Goal: Task Accomplishment & Management: Complete application form

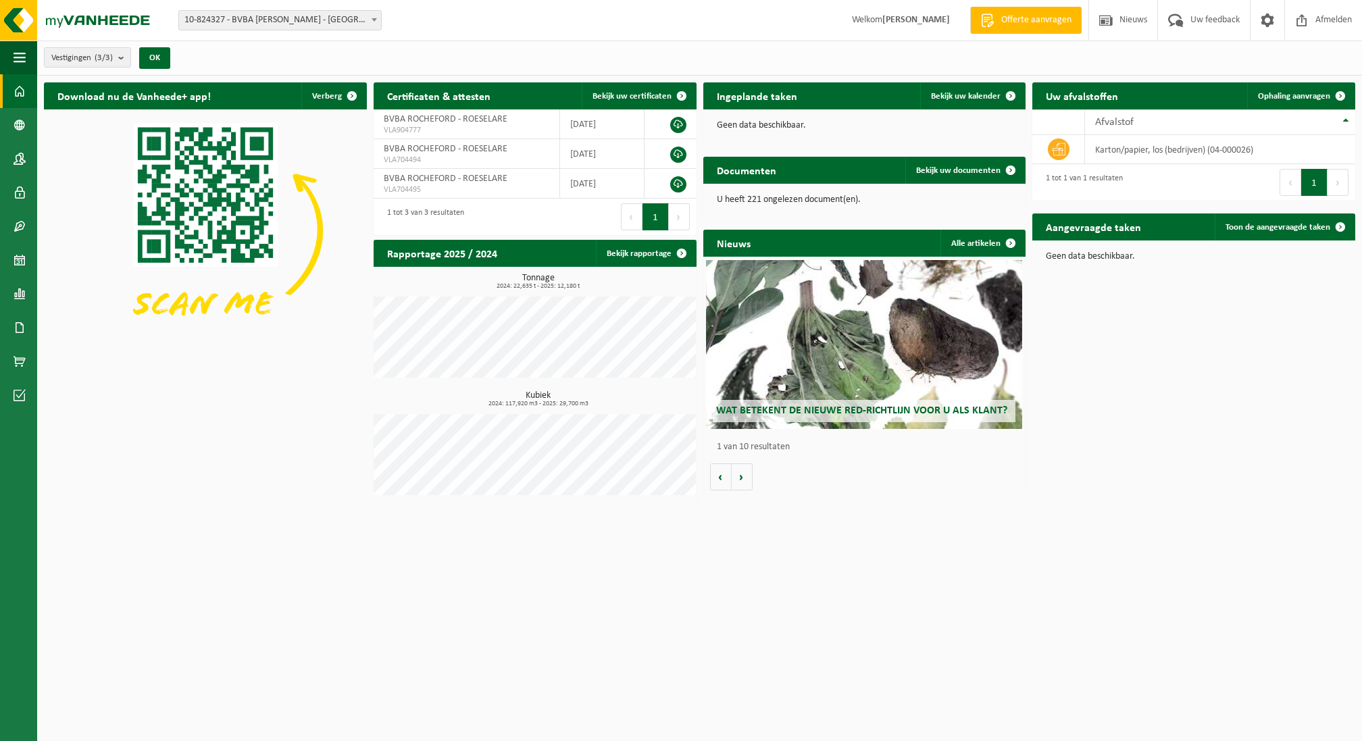
click at [503, 441] on div "Tonnage 2024: 22,635 t - 2025: 12,180 t Kubiek 2024: 117,920 m3 - 2025: 29,700 …" at bounding box center [535, 384] width 323 height 235
click at [662, 240] on link "Bekijk rapportage" at bounding box center [645, 253] width 99 height 27
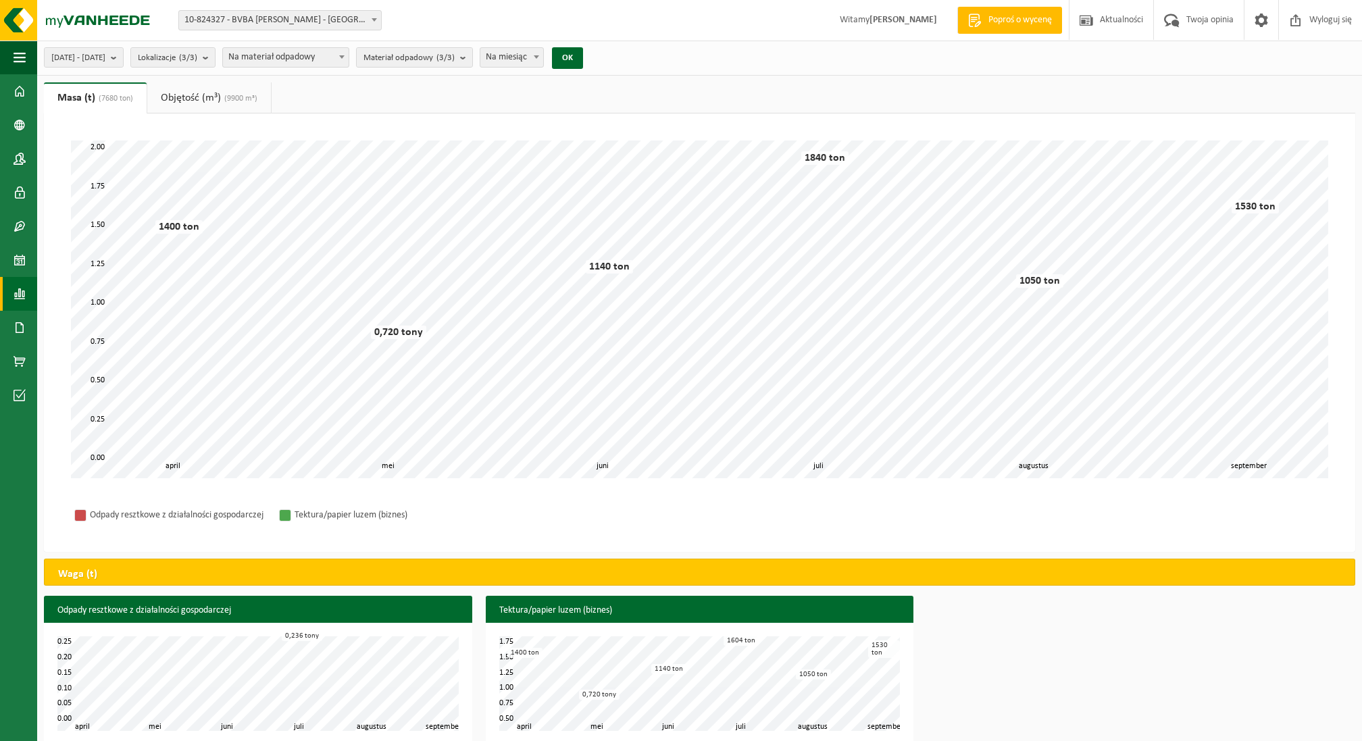
click at [203, 85] on link "Objętość (m³) (9900 m³)" at bounding box center [209, 97] width 124 height 31
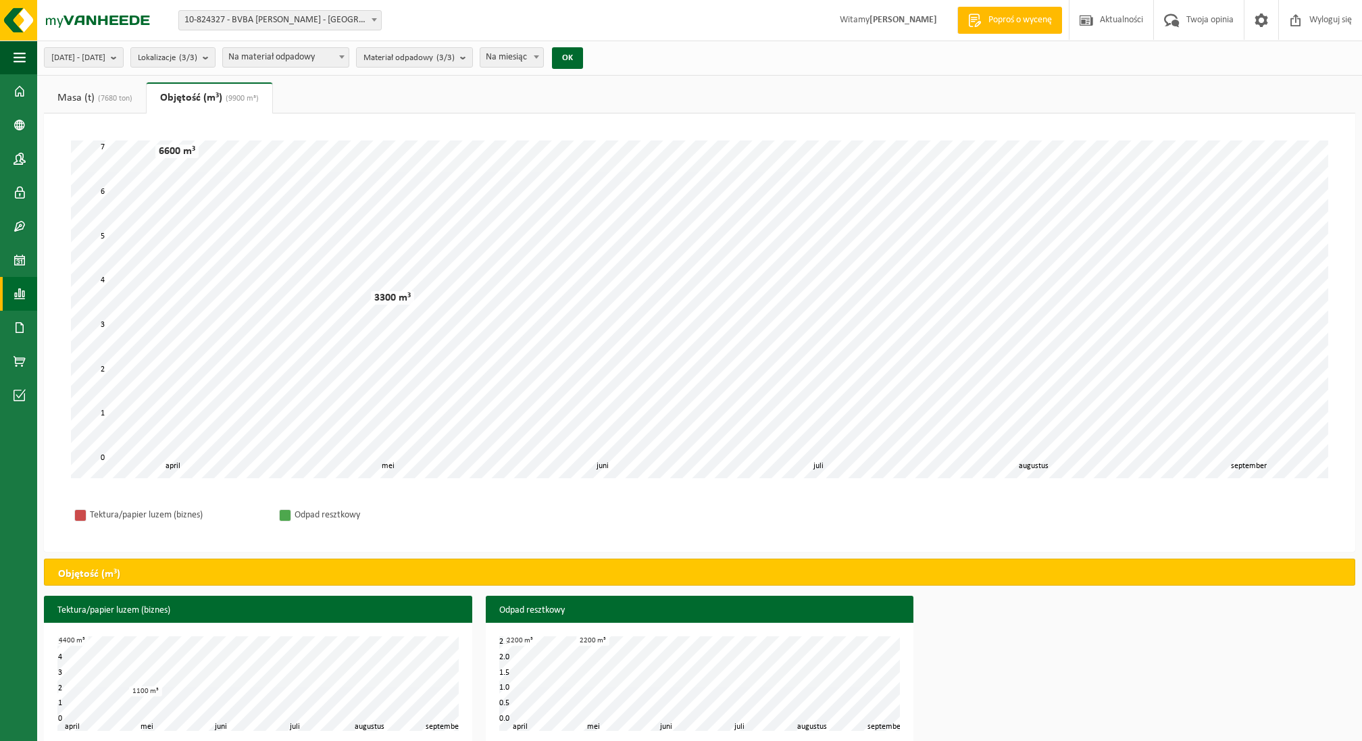
click at [94, 93] on font "Masa (t)" at bounding box center [75, 98] width 37 height 11
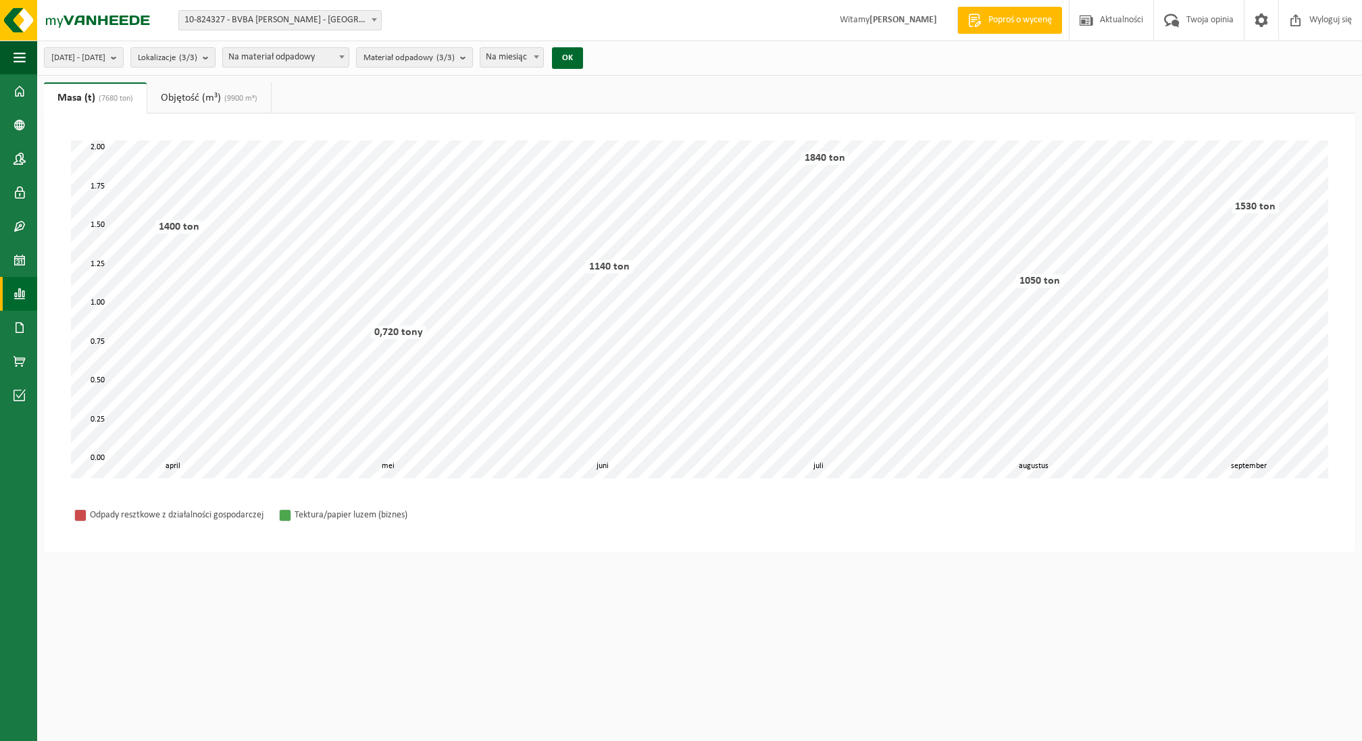
scroll to position [16, 0]
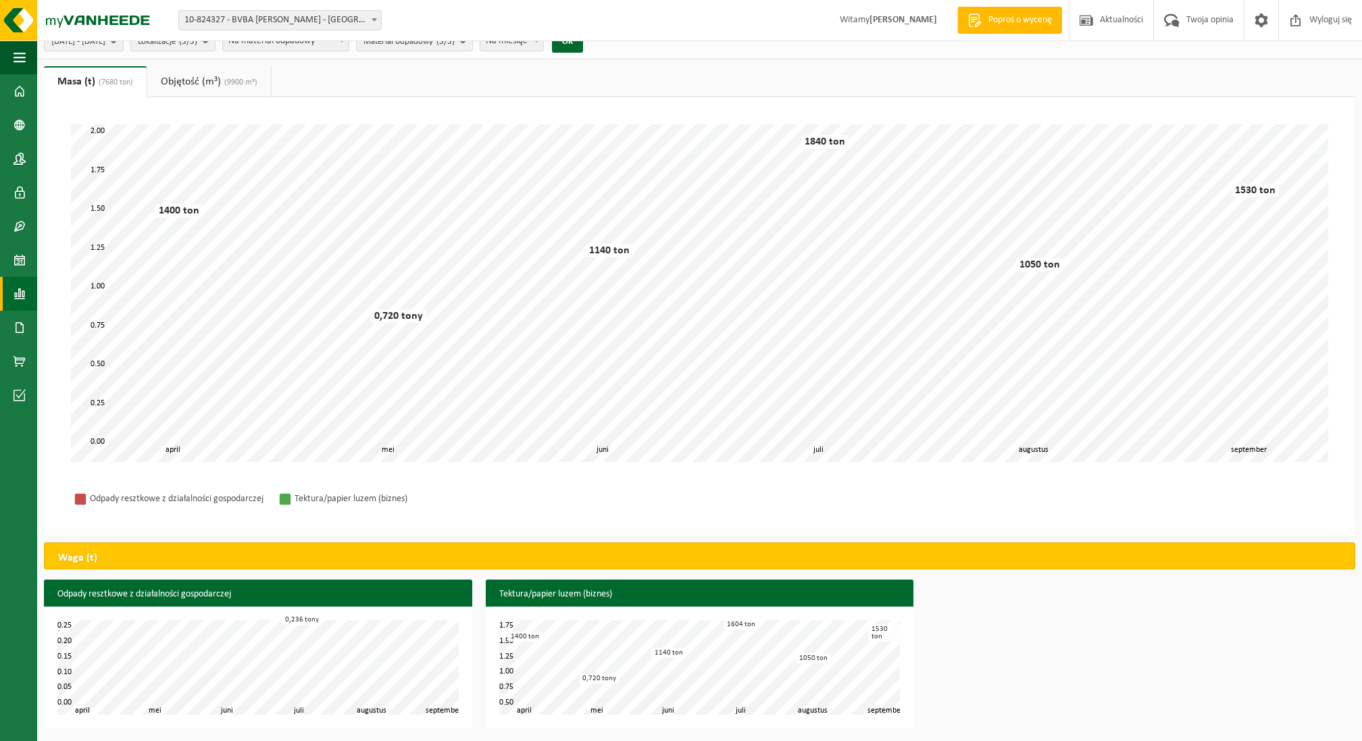
click at [214, 70] on link "Objętość (m³) (9900 m³)" at bounding box center [209, 81] width 124 height 31
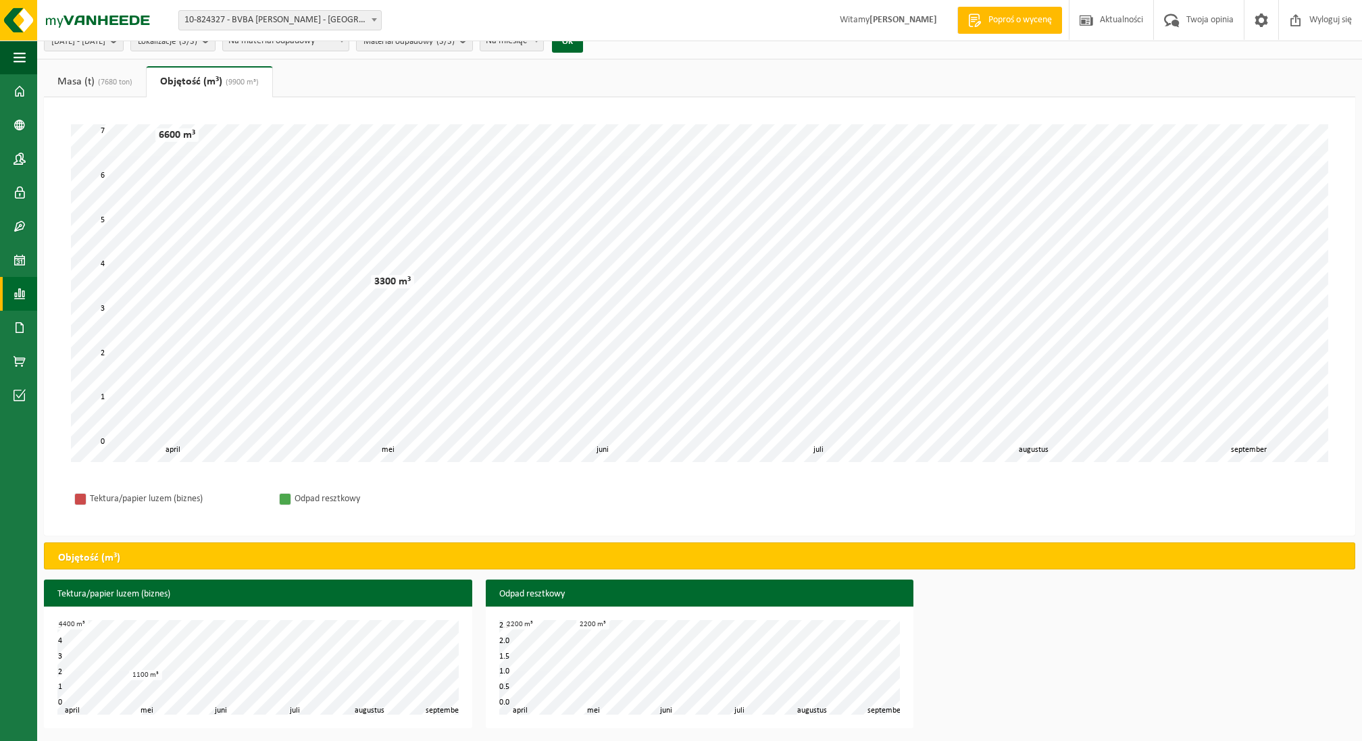
scroll to position [0, 0]
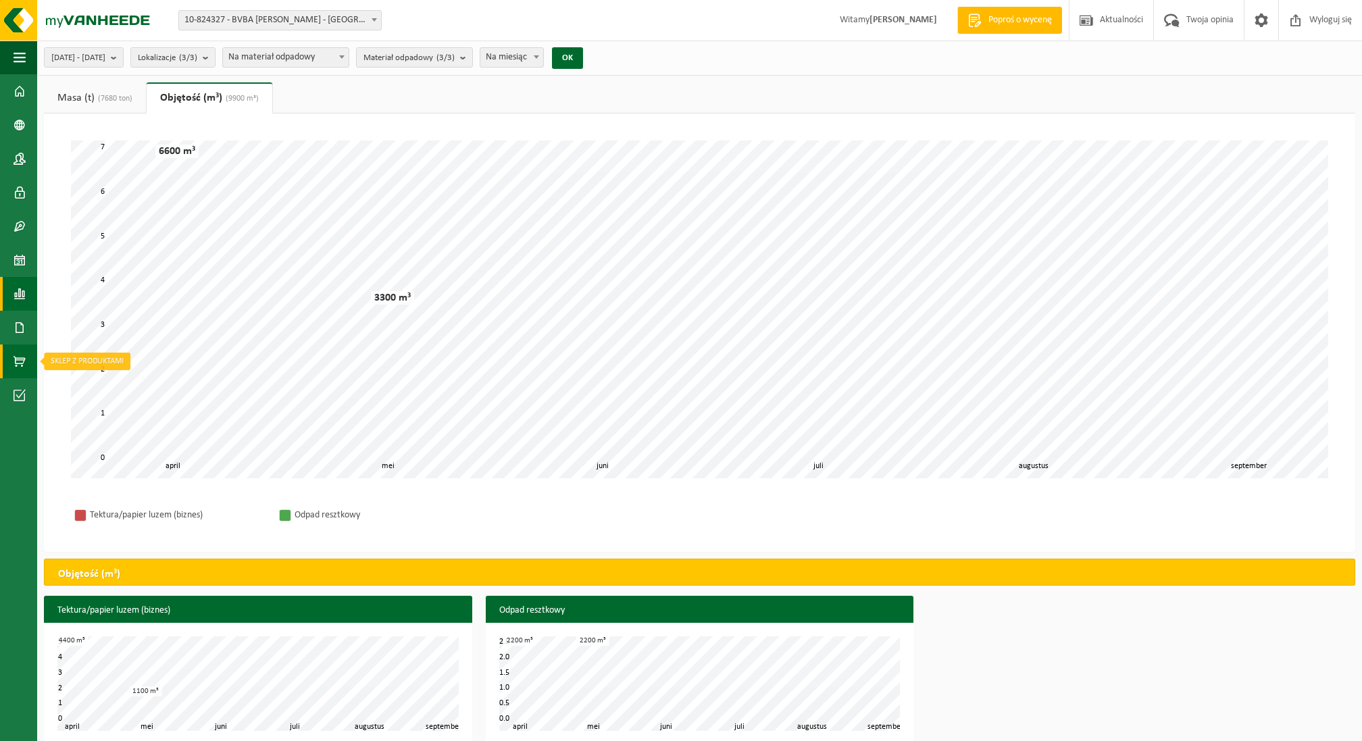
click at [22, 373] on span at bounding box center [20, 362] width 12 height 34
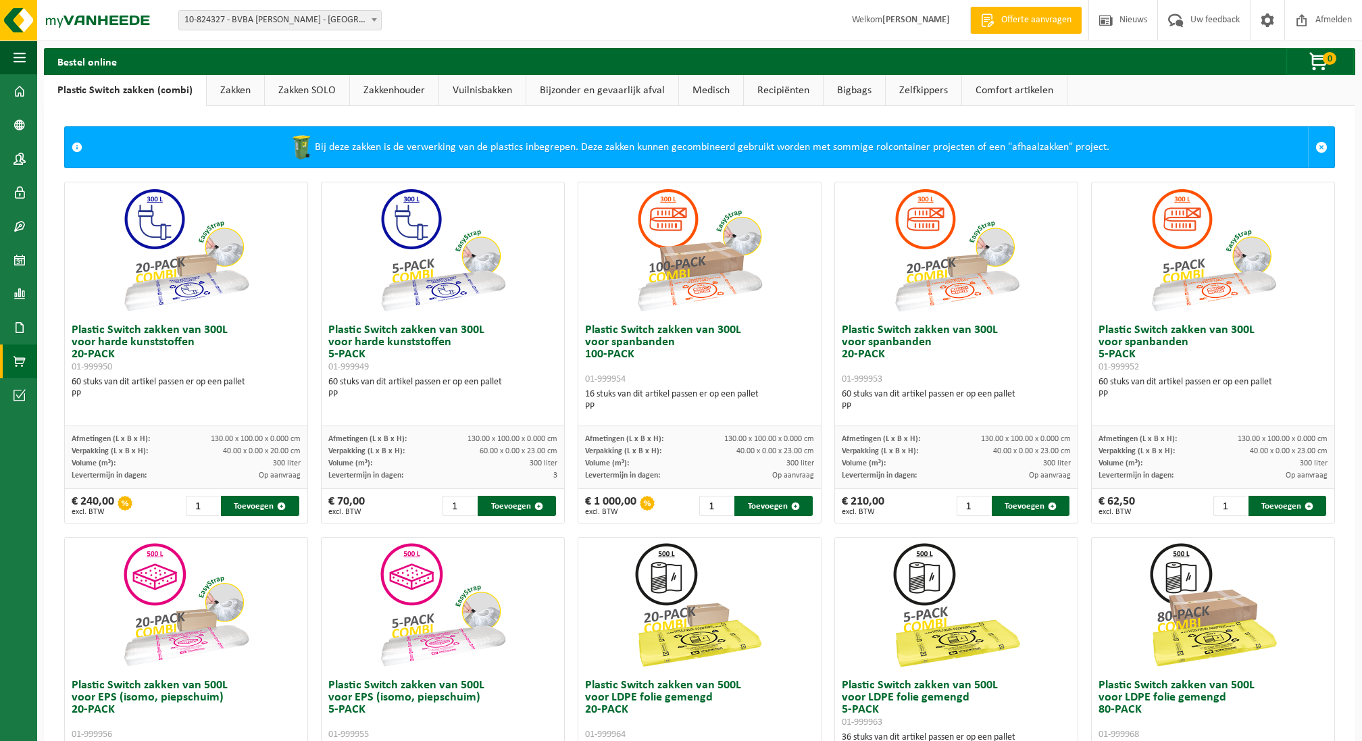
click at [412, 91] on link "Zakkenhouder" at bounding box center [394, 90] width 89 height 31
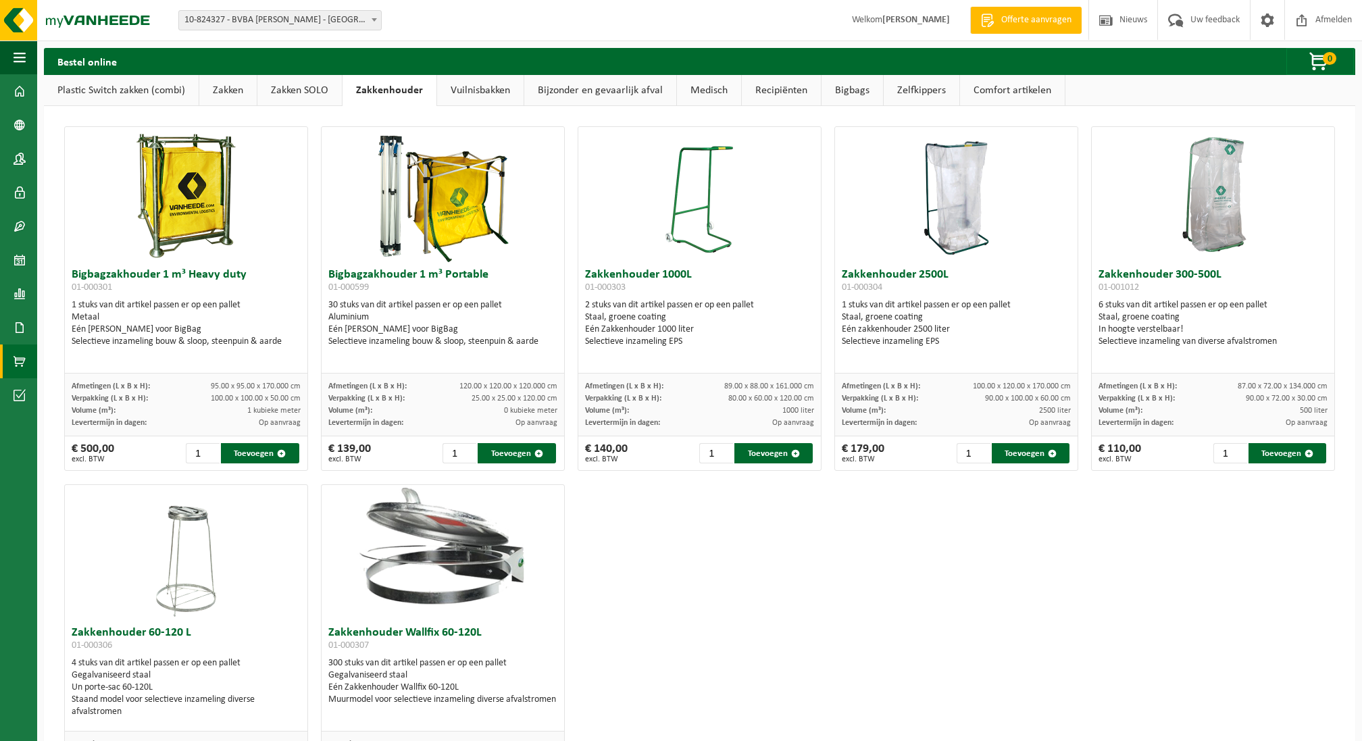
click at [477, 85] on link "Vuilnisbakken" at bounding box center [480, 90] width 86 height 31
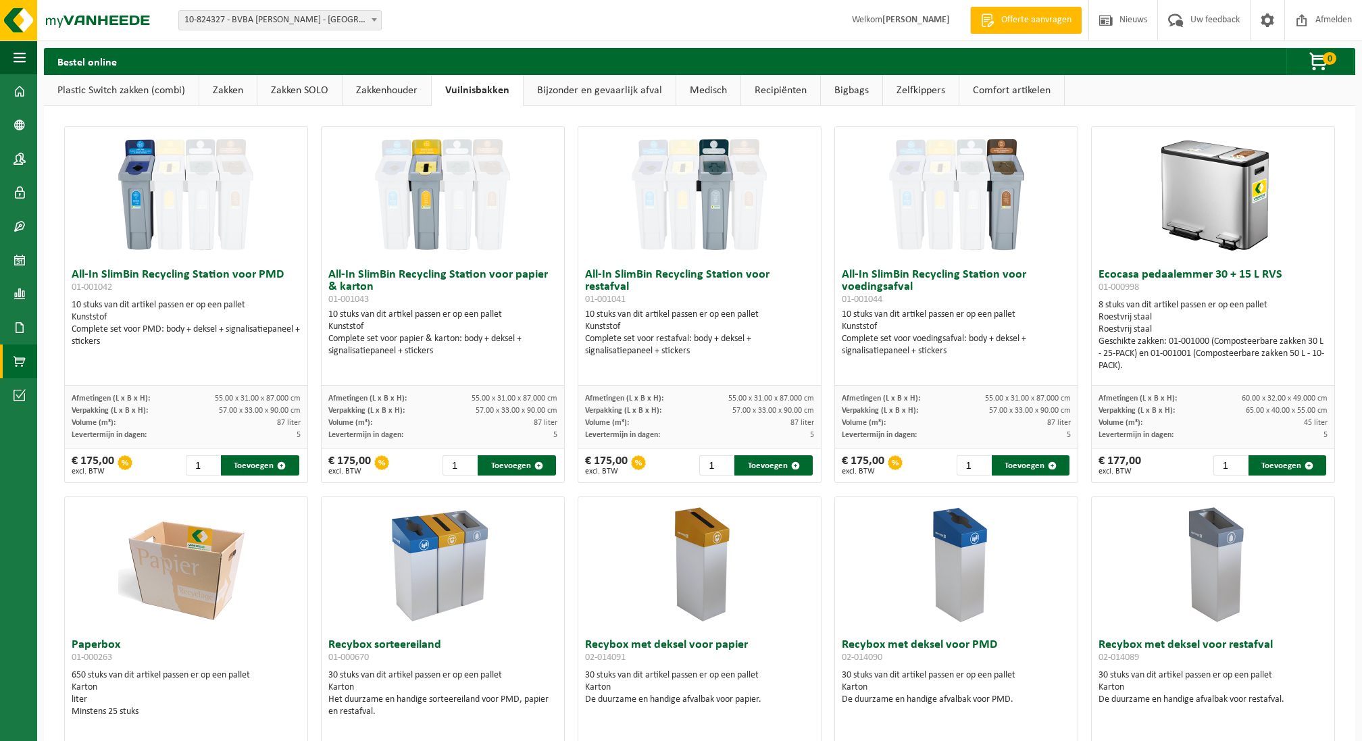
click at [567, 84] on link "Bijzonder en gevaarlijk afval" at bounding box center [600, 90] width 152 height 31
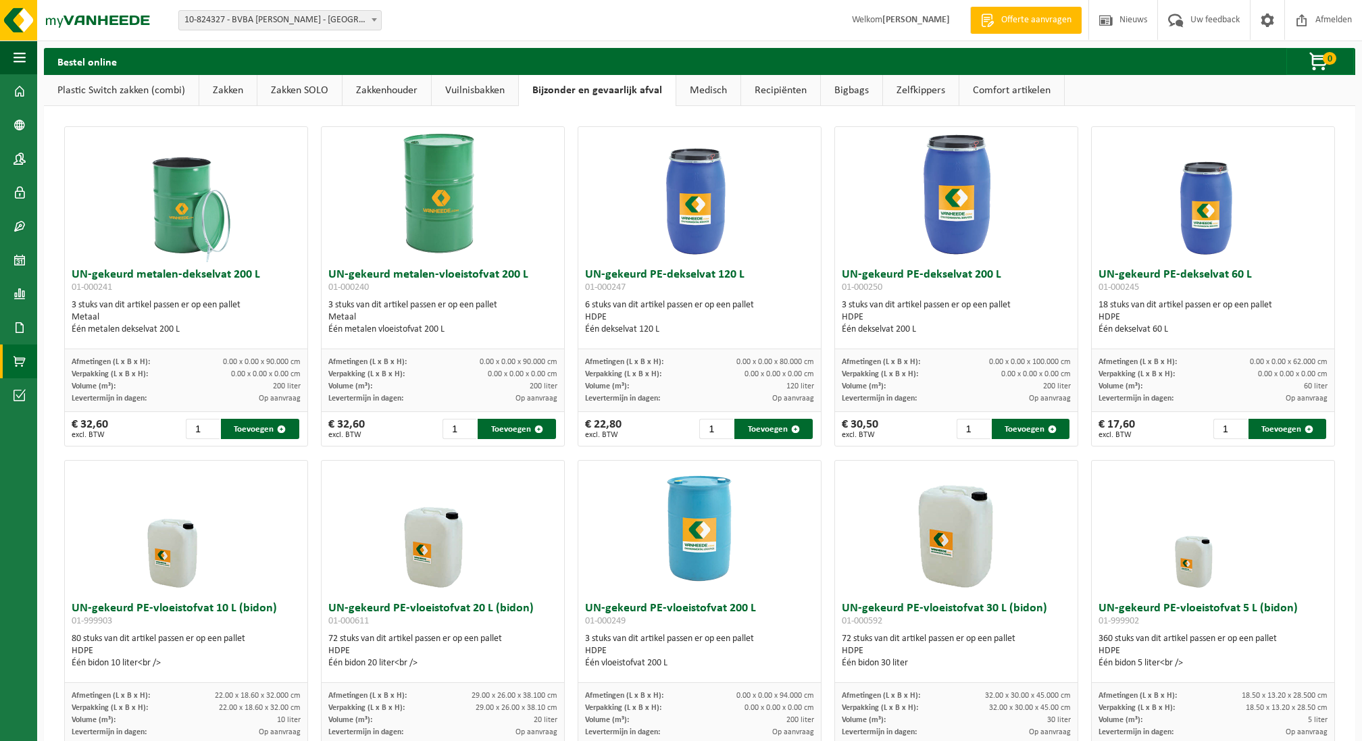
click at [695, 88] on link "Medisch" at bounding box center [708, 90] width 64 height 31
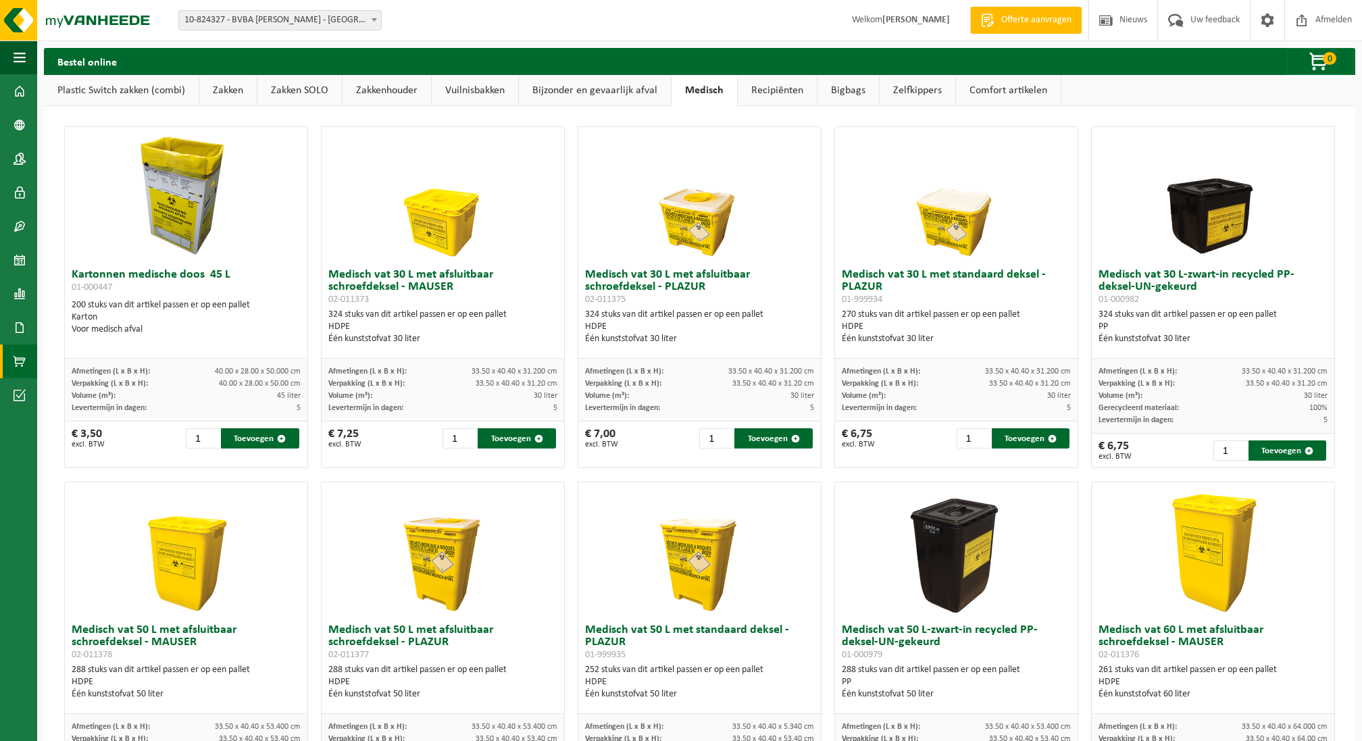
click at [765, 86] on link "Recipiënten" at bounding box center [777, 90] width 79 height 31
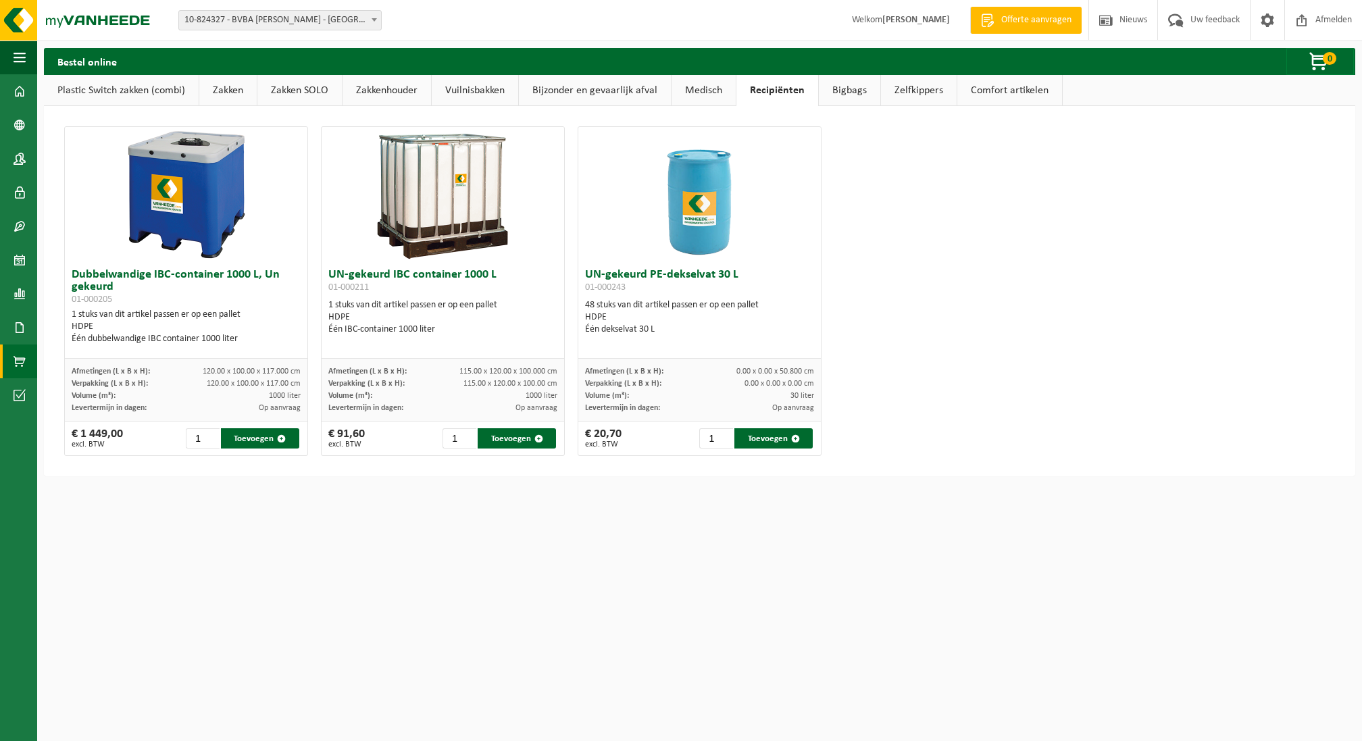
click at [831, 91] on link "Bigbags" at bounding box center [849, 90] width 61 height 31
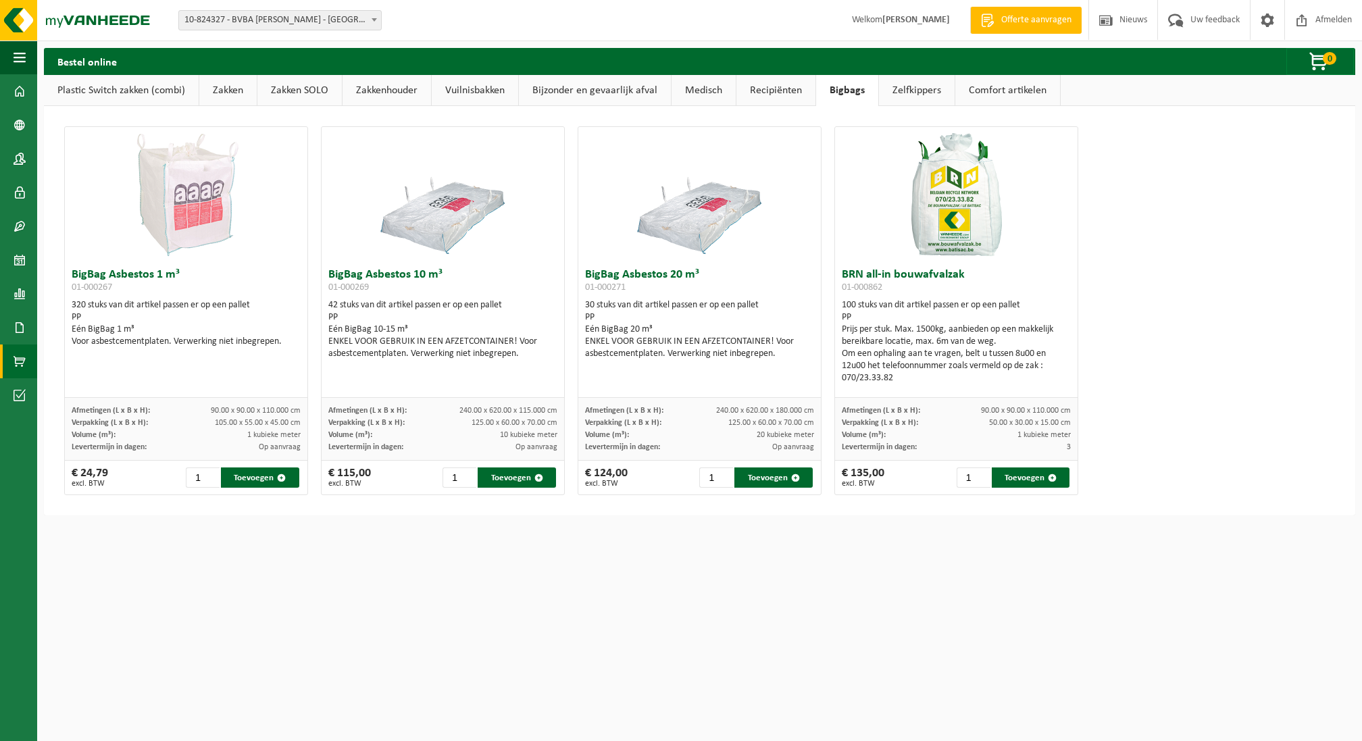
click at [895, 93] on link "Zelfkippers" at bounding box center [917, 90] width 76 height 31
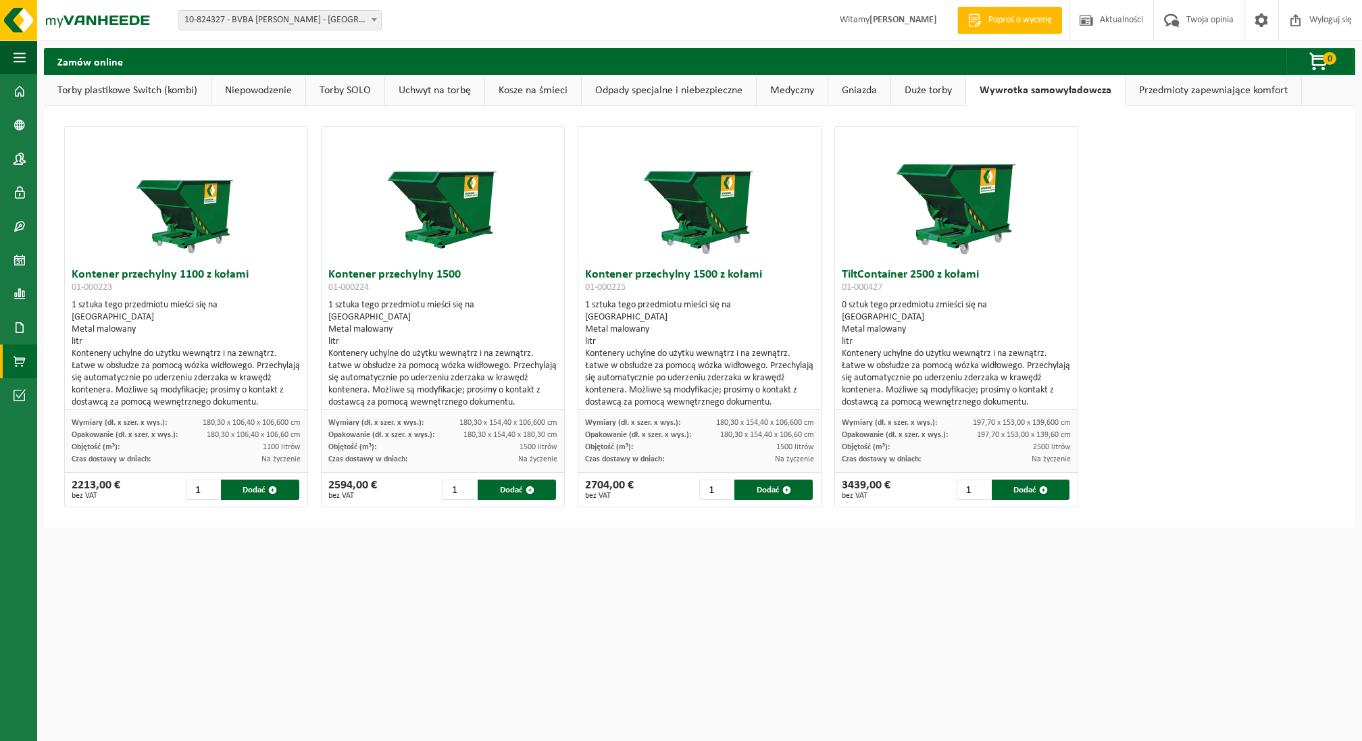
click at [107, 90] on font "Torby plastikowe Switch (kombi)" at bounding box center [127, 90] width 140 height 11
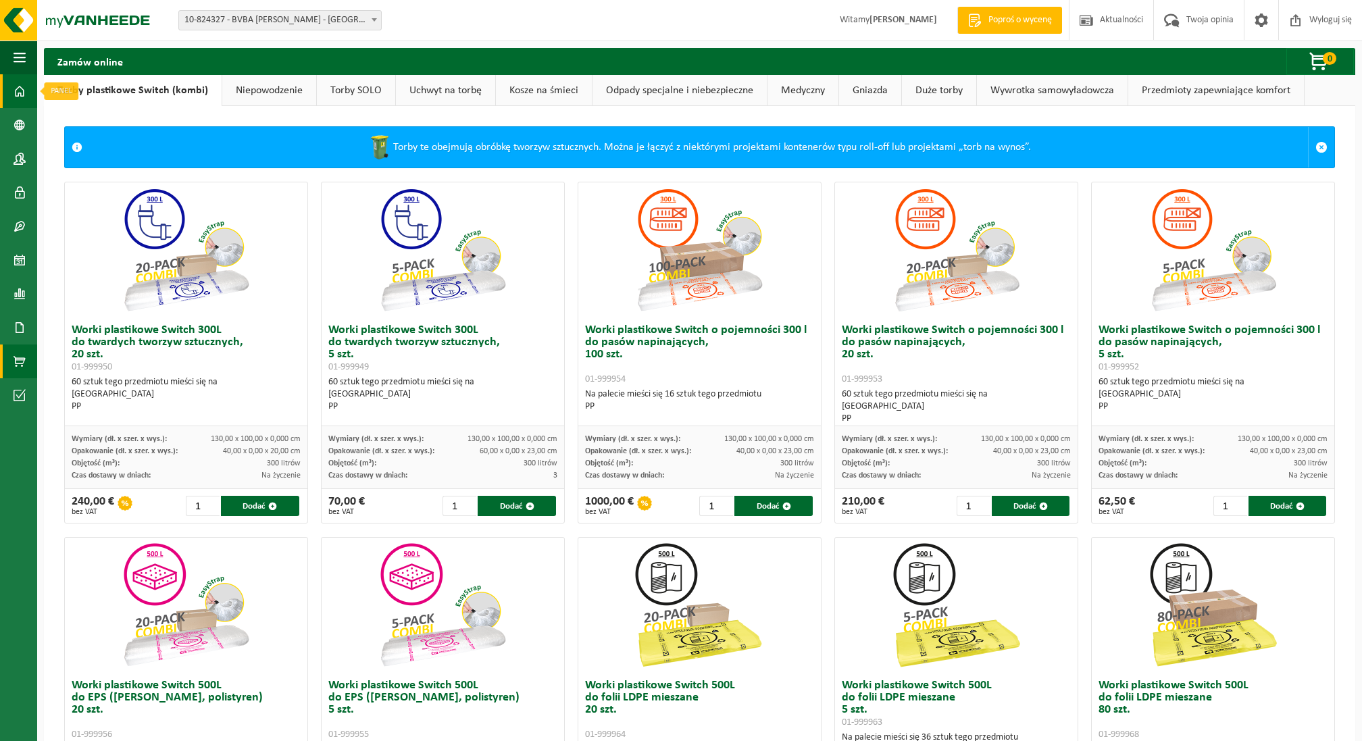
click at [28, 86] on link "Panel" at bounding box center [18, 91] width 37 height 34
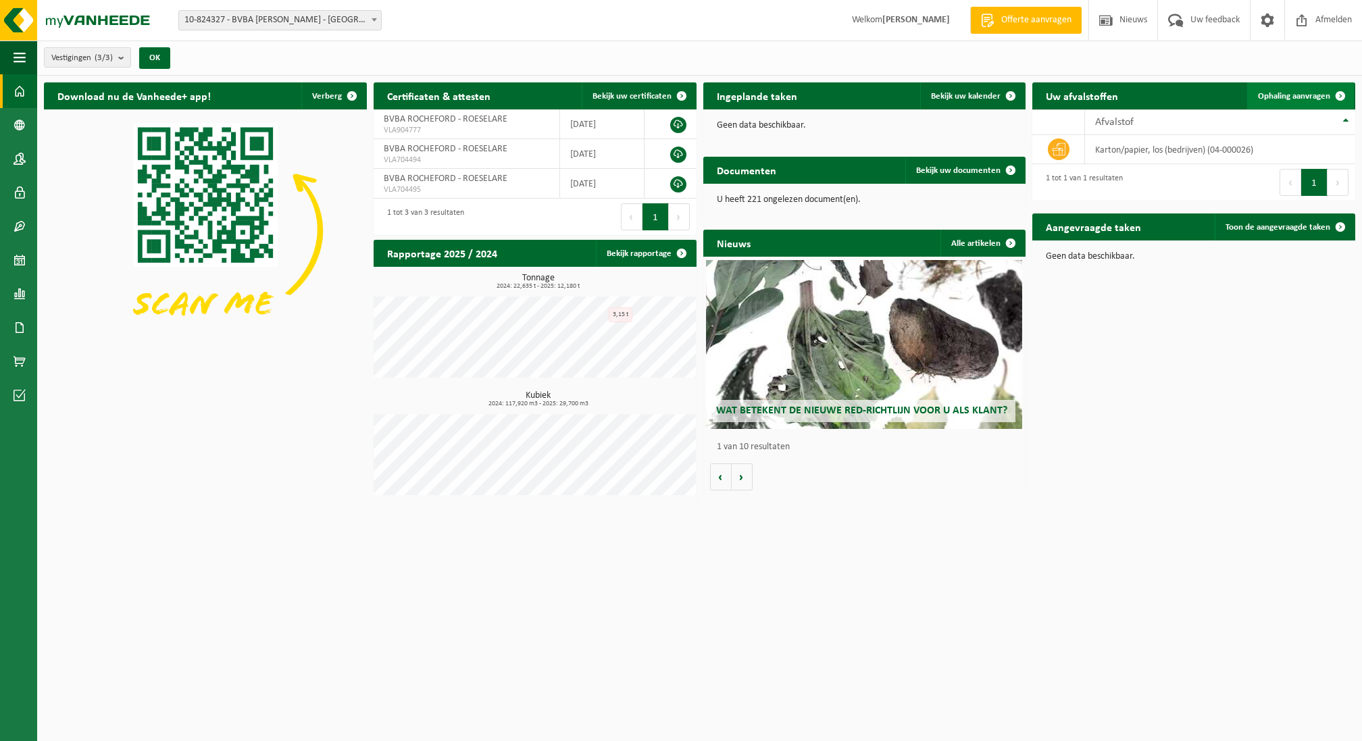
click at [1324, 97] on span "Ophaling aanvragen" at bounding box center [1294, 96] width 72 height 9
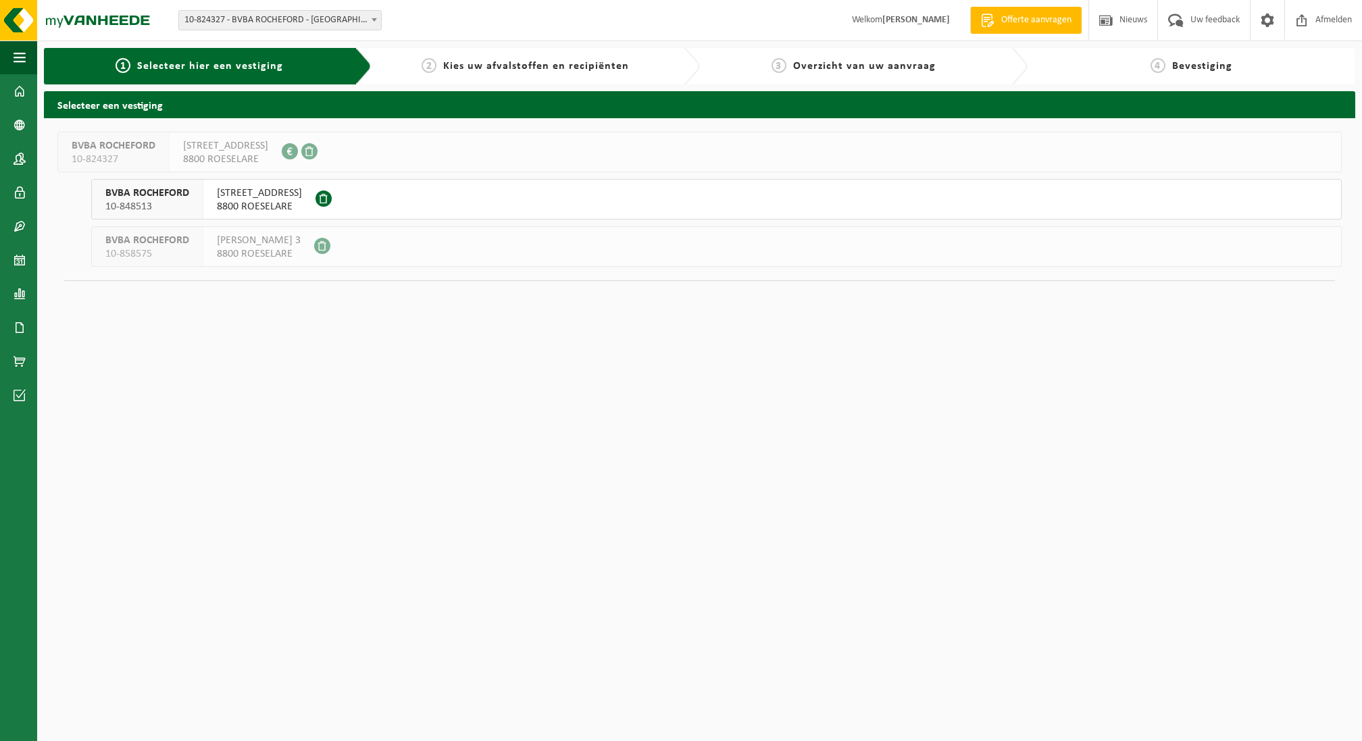
click at [380, 203] on button "BVBA ROCHEFORD 10-848513 [STREET_ADDRESS]" at bounding box center [716, 199] width 1251 height 41
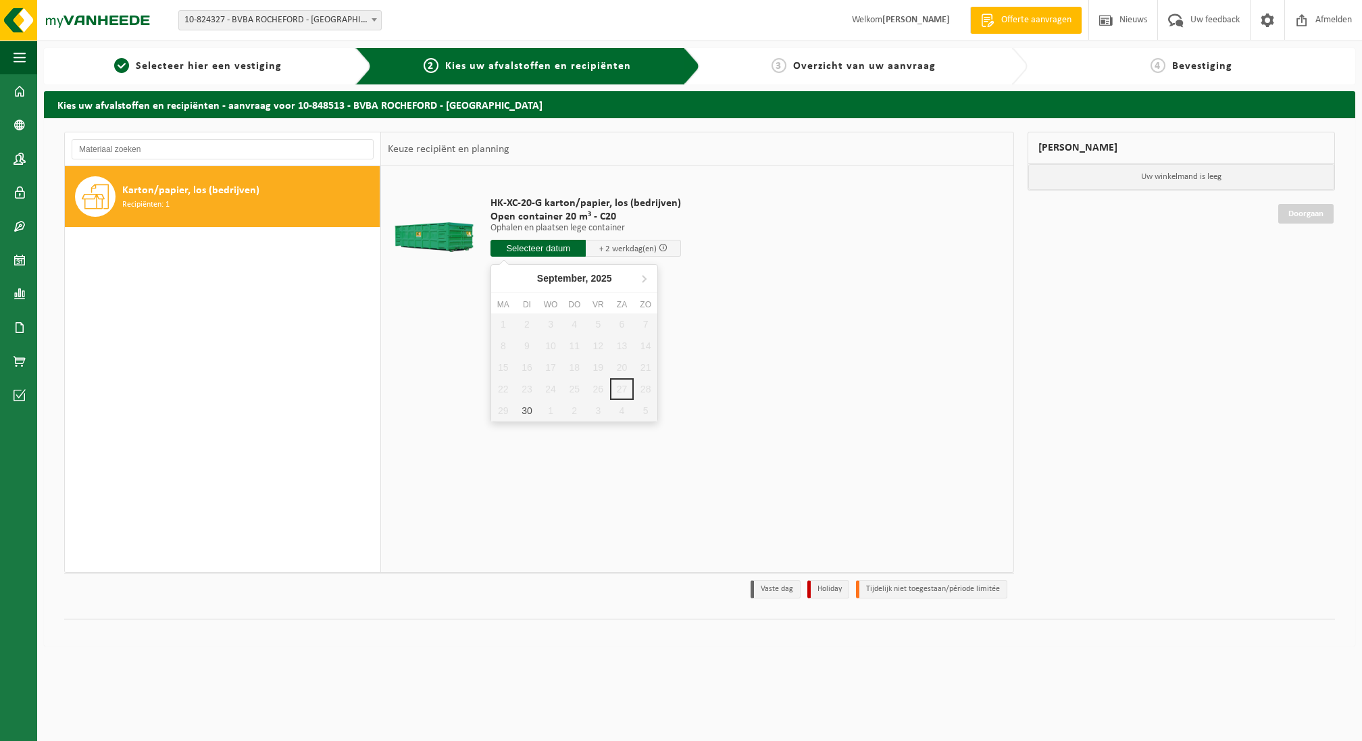
click at [536, 249] on input "text" at bounding box center [538, 248] width 95 height 17
click at [645, 270] on icon at bounding box center [644, 279] width 22 height 22
click at [501, 274] on icon at bounding box center [505, 279] width 22 height 22
click at [537, 416] on div "30" at bounding box center [527, 411] width 24 height 22
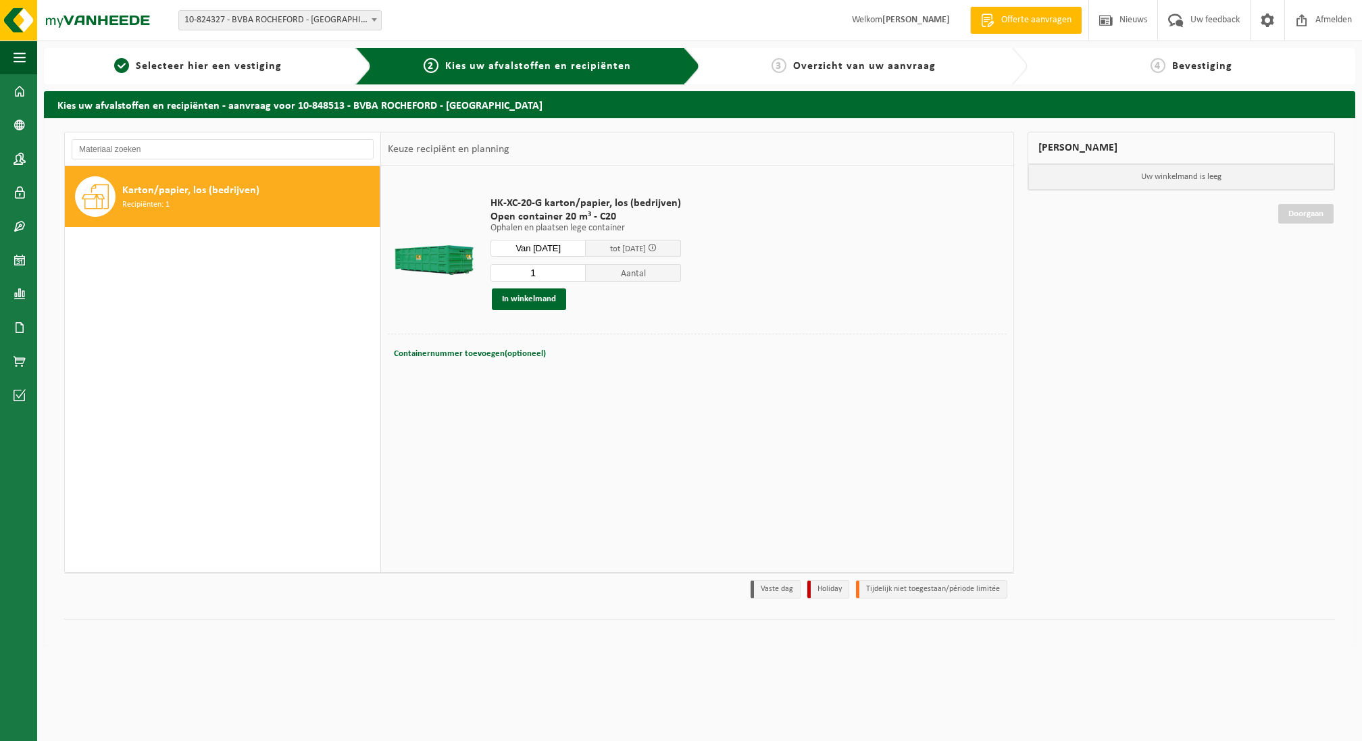
click at [564, 245] on input "Van 2025-09-30" at bounding box center [538, 248] width 95 height 17
click at [565, 245] on input "Van 2025-09-30" at bounding box center [538, 248] width 95 height 17
click at [644, 280] on icon at bounding box center [644, 279] width 22 height 22
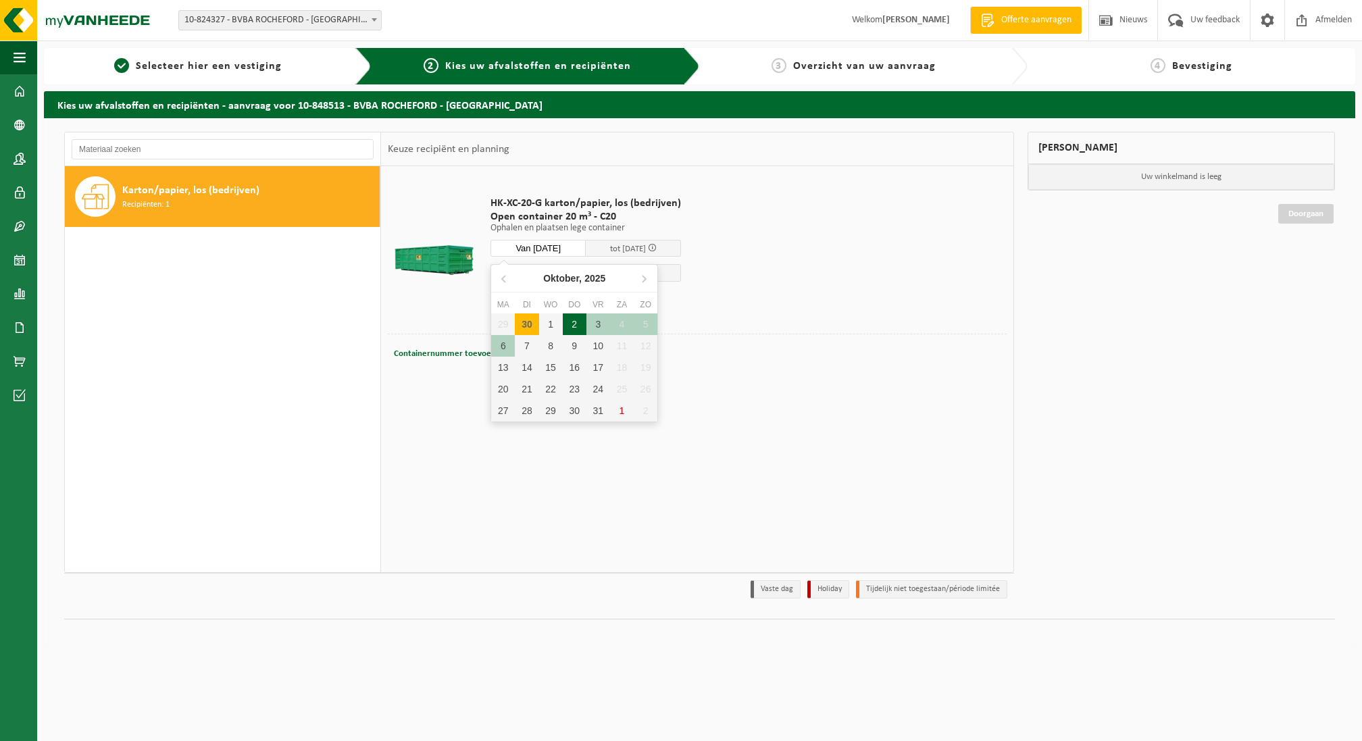
click at [574, 325] on div "2" at bounding box center [575, 325] width 24 height 22
type input "Van 2025-10-02"
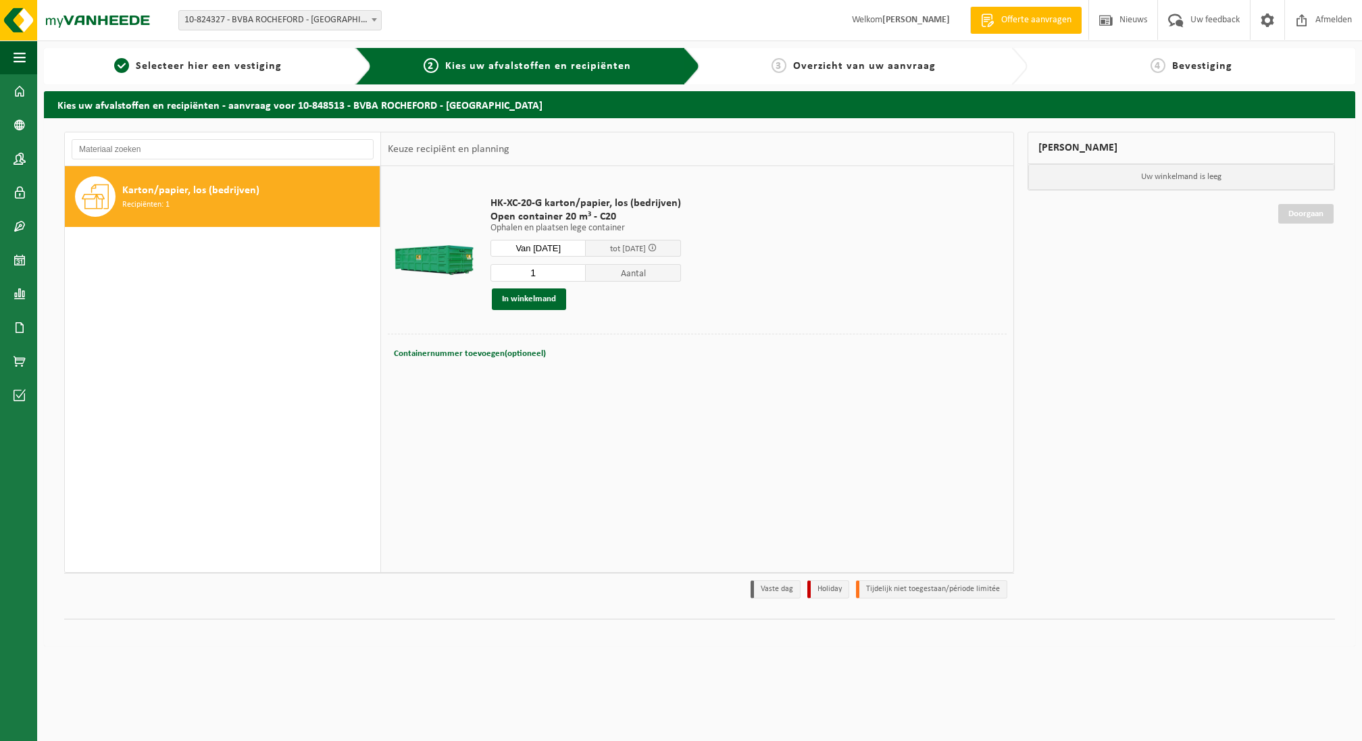
click at [564, 243] on input "Van 2025-10-02" at bounding box center [538, 248] width 95 height 17
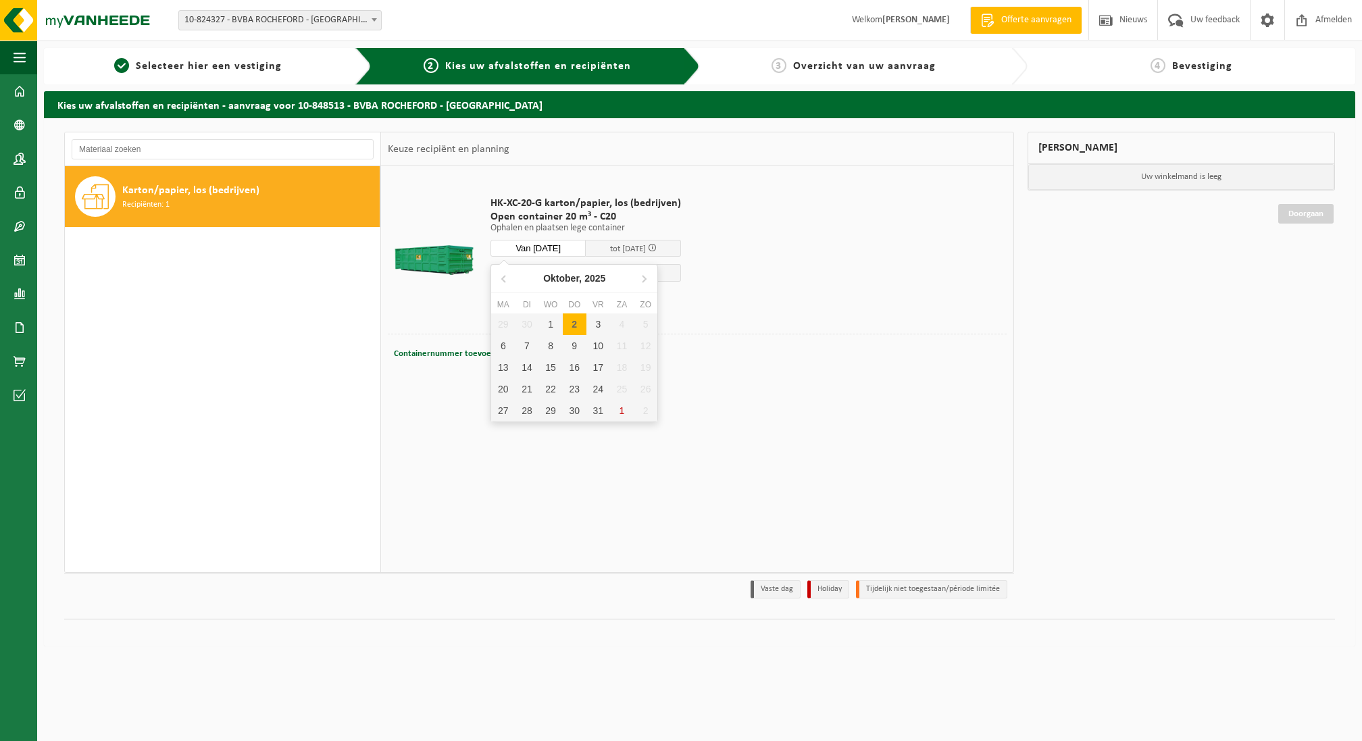
click at [771, 280] on td "HK-XC-20-G karton/papier, los (bedrijven) Open container 20 m³ - C20 Ophalen en…" at bounding box center [743, 253] width 526 height 161
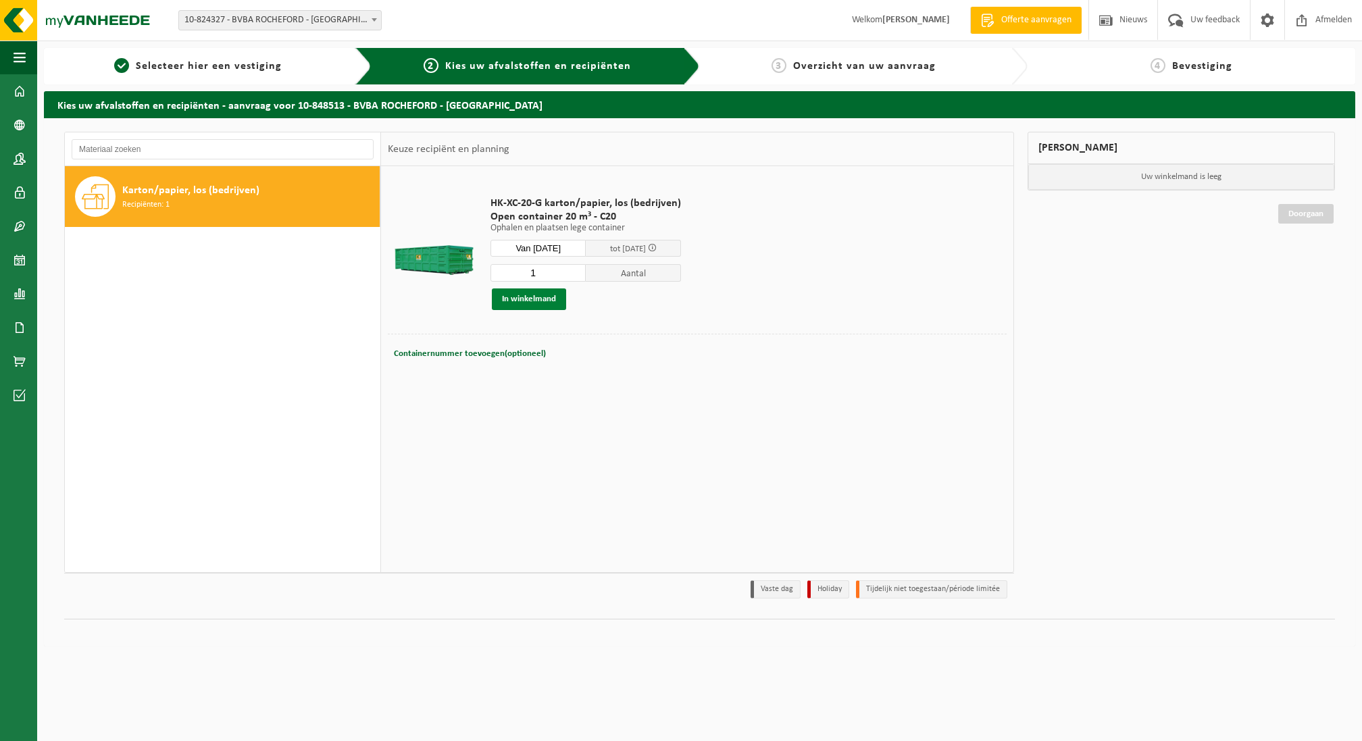
click at [543, 299] on button "In winkelmand" at bounding box center [529, 300] width 74 height 22
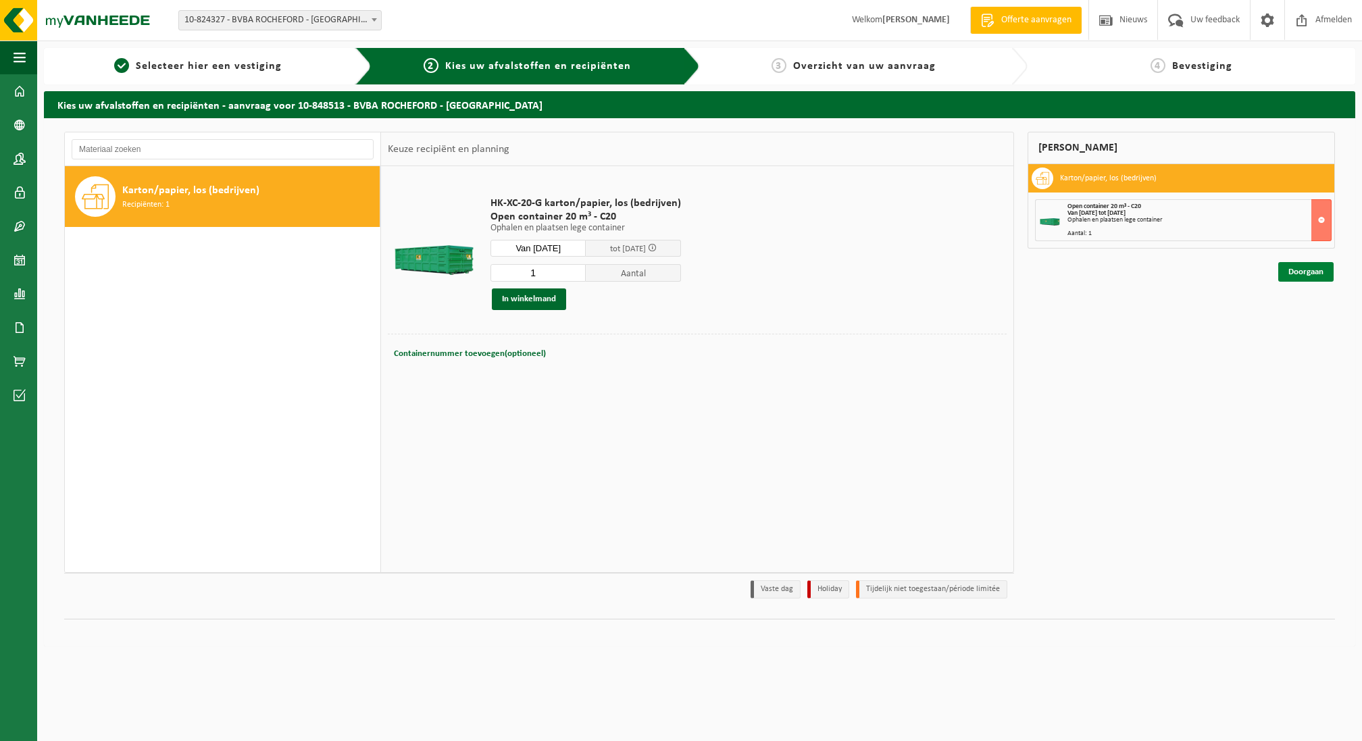
click at [1301, 271] on link "Doorgaan" at bounding box center [1305, 272] width 55 height 20
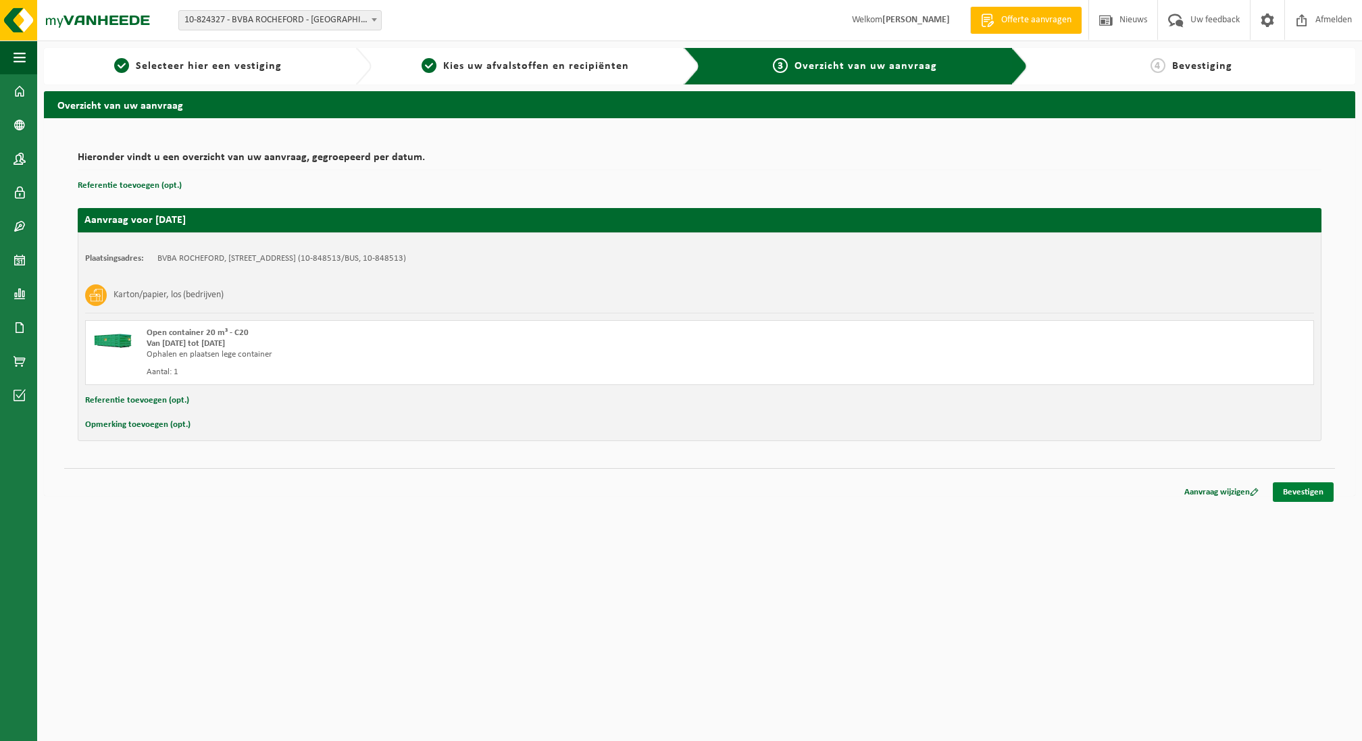
click at [1310, 490] on link "Bevestigen" at bounding box center [1303, 492] width 61 height 20
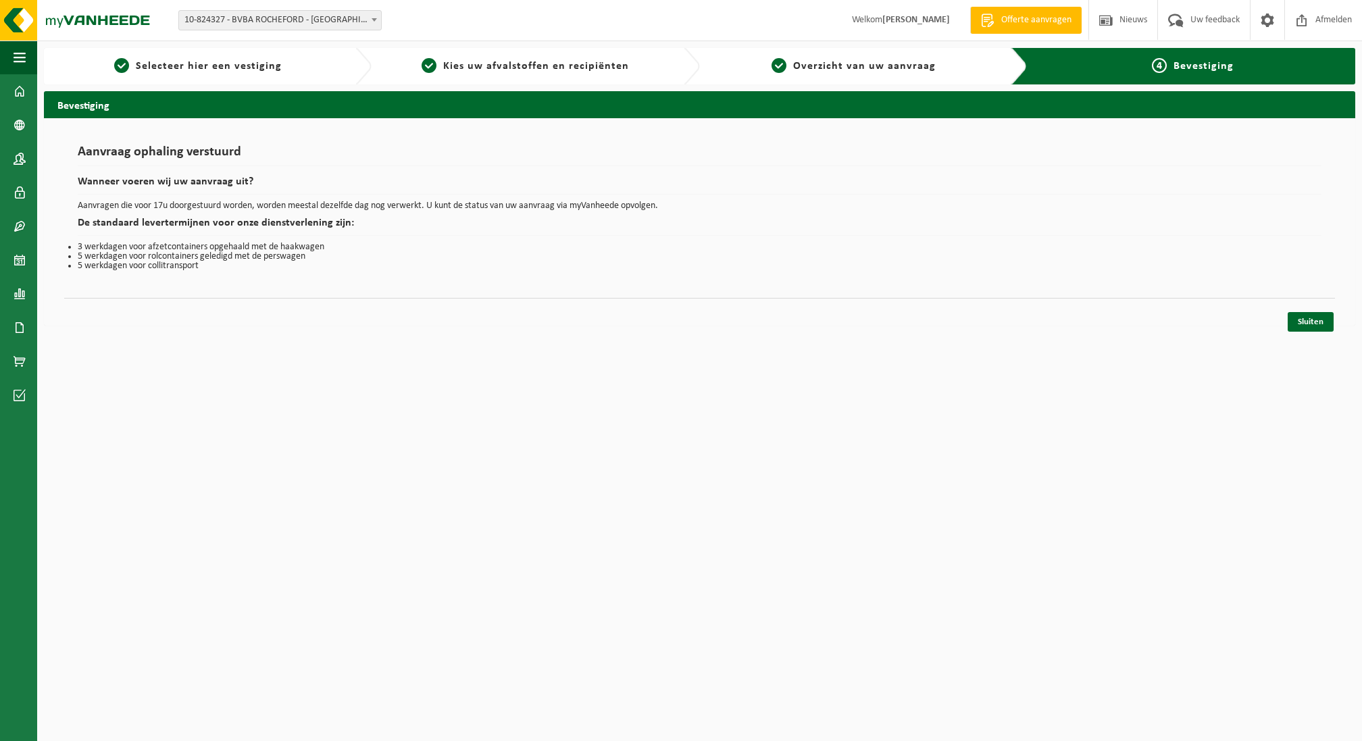
click at [1310, 490] on html "Vestiging: 10-824327 - BVBA ROCHEFORD - ROESELARE 10-858575 - BVBA ROCHEFORD - …" at bounding box center [681, 370] width 1362 height 741
click at [1321, 319] on link "Sluiten" at bounding box center [1311, 322] width 46 height 20
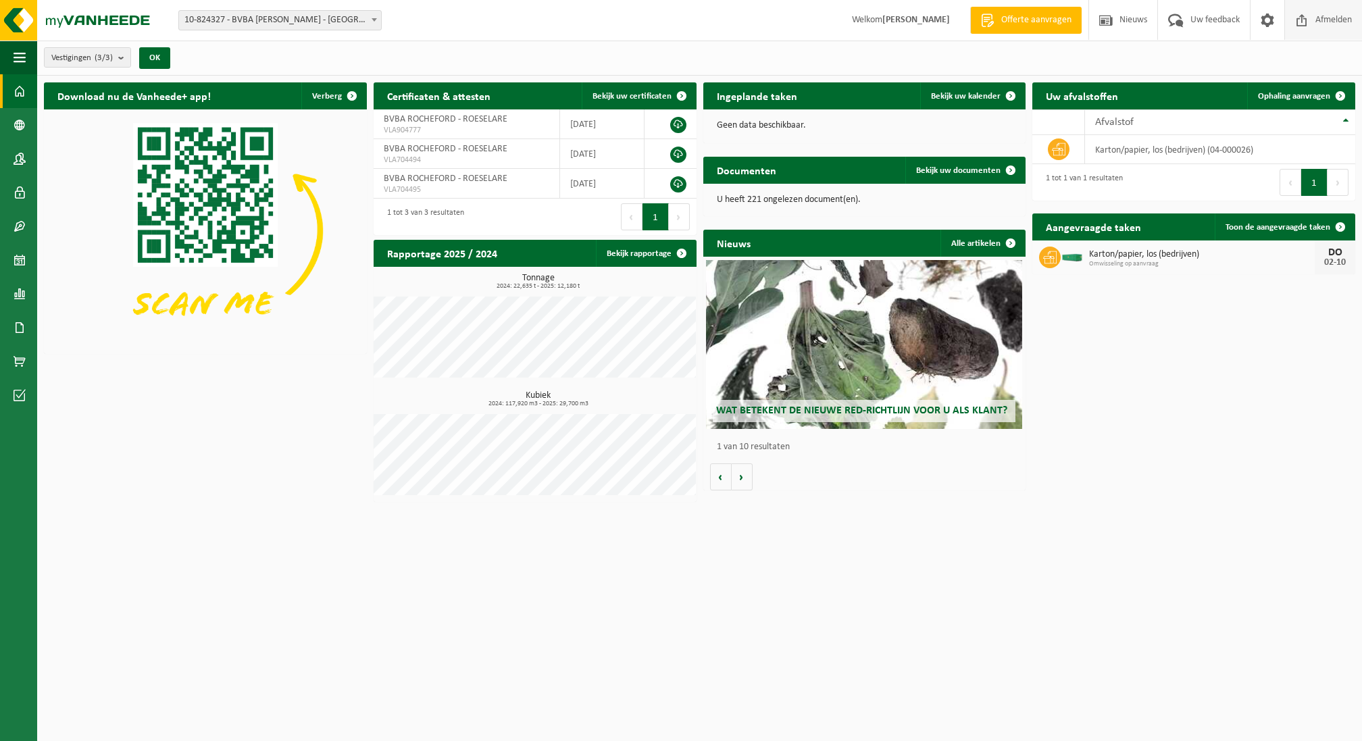
click at [1331, 23] on span "Afmelden" at bounding box center [1333, 20] width 43 height 40
